Goal: Task Accomplishment & Management: Complete application form

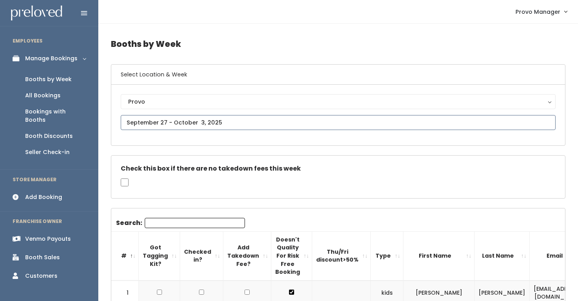
click at [147, 120] on input "text" at bounding box center [338, 122] width 435 height 15
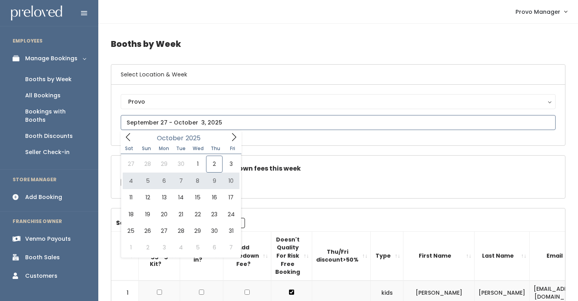
type input "[DATE] to [DATE]"
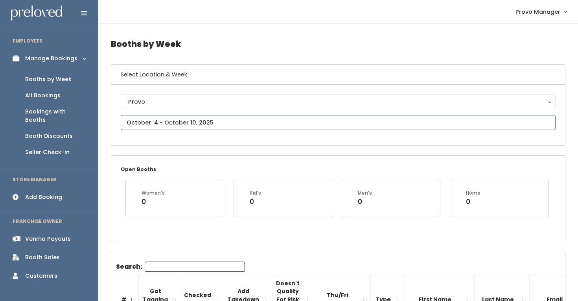
click at [210, 118] on input "text" at bounding box center [338, 122] width 435 height 15
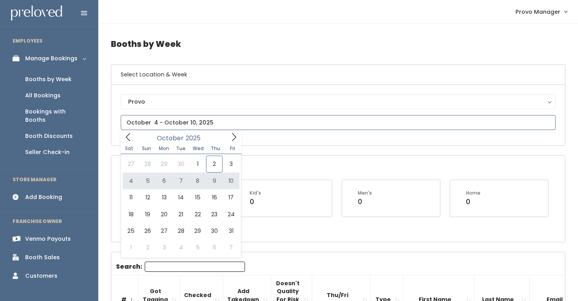
type input "[DATE] to [DATE]"
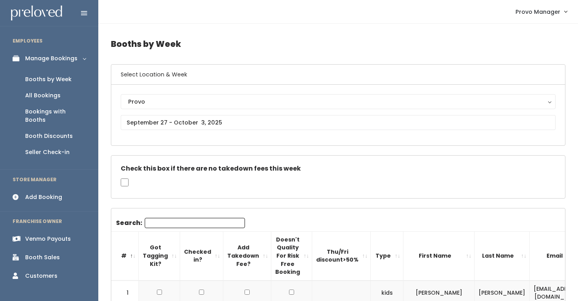
click at [56, 193] on div "Add Booking" at bounding box center [43, 197] width 37 height 8
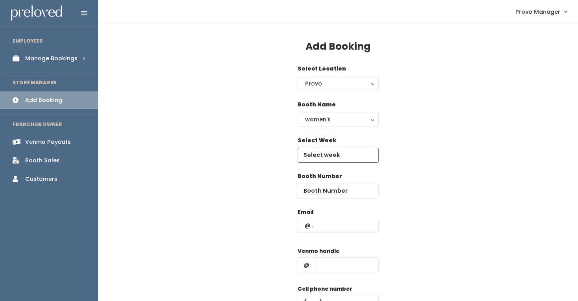
click at [314, 156] on input "text" at bounding box center [338, 155] width 81 height 15
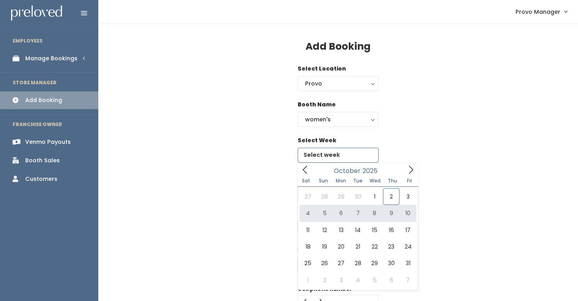
type input "[DATE] to [DATE]"
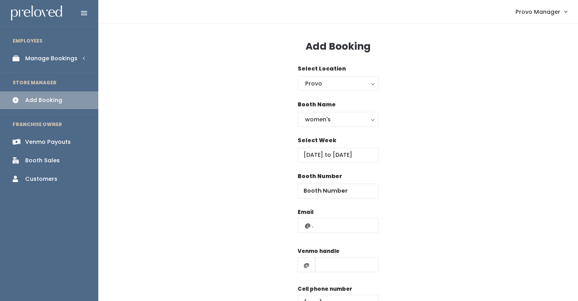
click at [322, 183] on div "Booth Number" at bounding box center [338, 185] width 81 height 26
click at [322, 187] on input "number" at bounding box center [338, 190] width 81 height 15
type input "54"
click at [328, 225] on input "text" at bounding box center [338, 225] width 81 height 15
paste input "mckennaneyman@gmail.com"
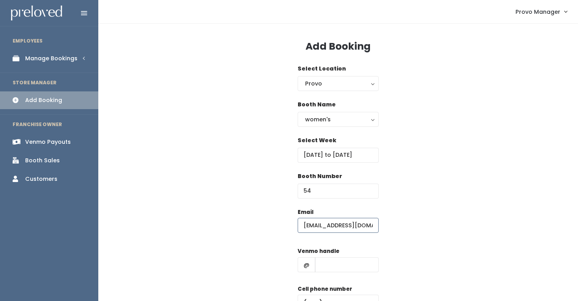
scroll to position [0, 29]
type input "mckennaneyman@gmail.com"
click at [341, 267] on input "text" at bounding box center [347, 264] width 64 height 15
type input "d"
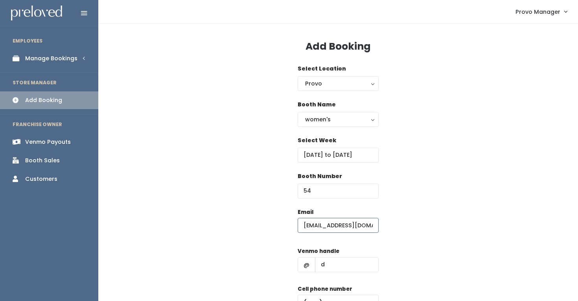
click at [315, 225] on input "mckennaneyman@gmail.com" at bounding box center [338, 225] width 81 height 15
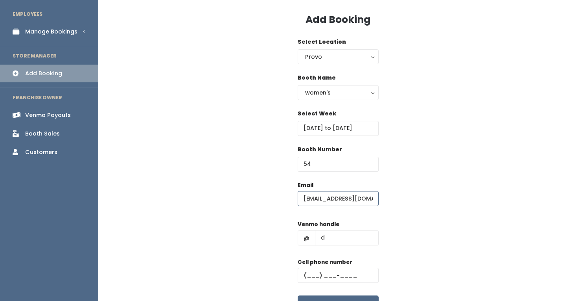
type input "mckennaneyman@gmail.com"
click at [337, 274] on input "text" at bounding box center [338, 275] width 81 height 15
type input "(555) 555-5555"
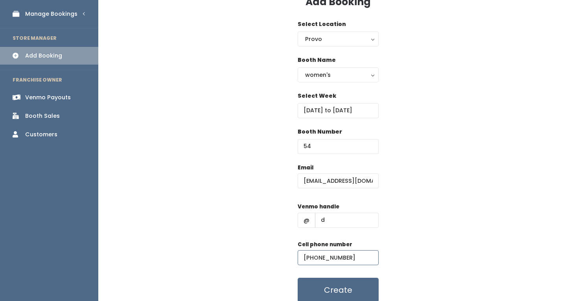
scroll to position [51, 0]
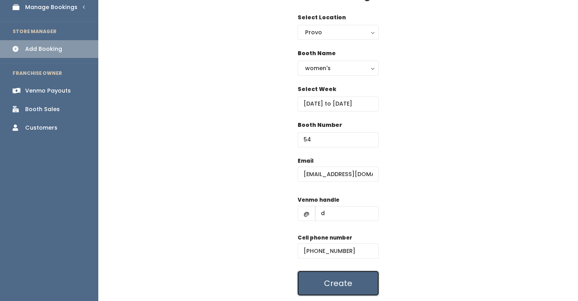
click at [332, 279] on button "Create" at bounding box center [338, 283] width 81 height 24
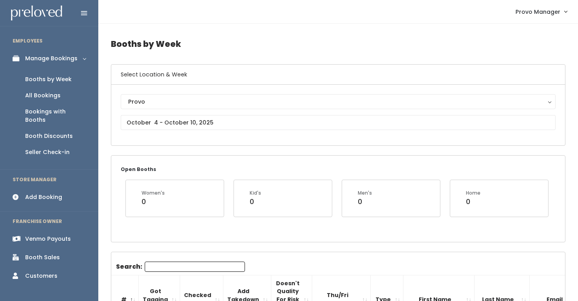
click at [164, 269] on input "Search:" at bounding box center [195, 266] width 100 height 10
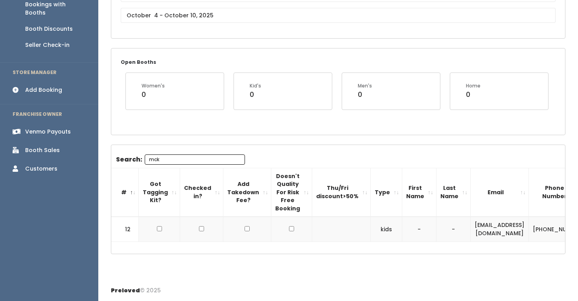
scroll to position [0, 93]
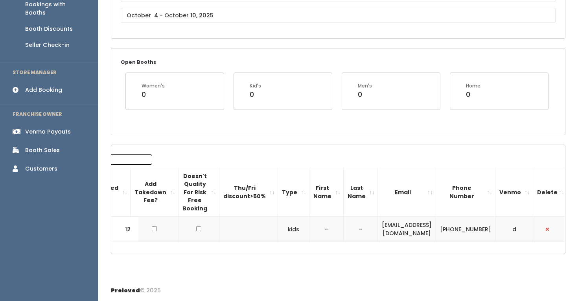
type input "mck"
drag, startPoint x: 452, startPoint y: 232, endPoint x: 358, endPoint y: 232, distance: 94.8
click at [357, 232] on tr "12 kids - - [EMAIL_ADDRESS][DOMAIN_NAME] [PHONE_NUMBER] d" at bounding box center [292, 228] width 549 height 25
copy tr "[EMAIL_ADDRESS][DOMAIN_NAME]"
click at [185, 19] on input "text" at bounding box center [338, 15] width 435 height 15
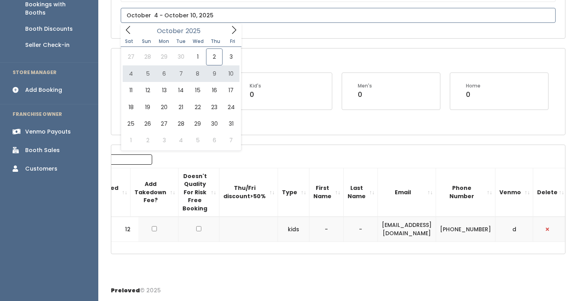
type input "October 4 to October 10"
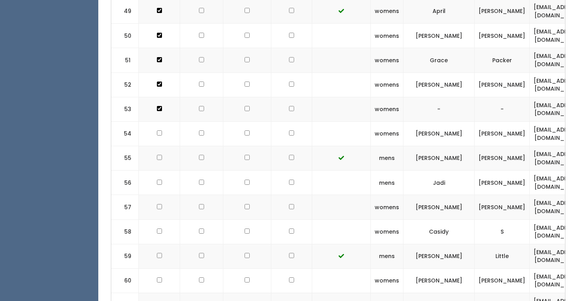
scroll to position [1570, 0]
